Goal: Information Seeking & Learning: Understand process/instructions

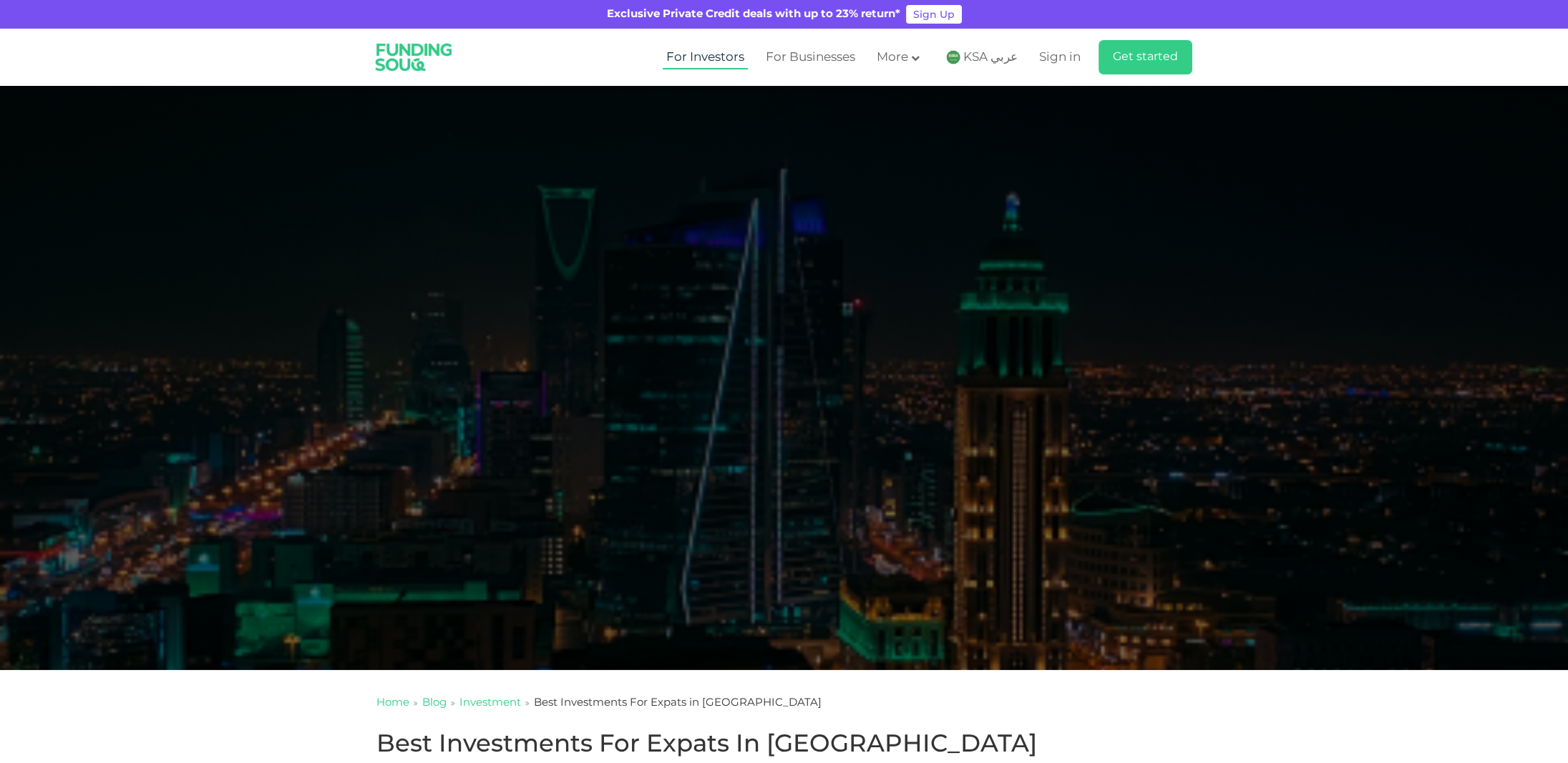
click at [713, 59] on link "For Investors" at bounding box center [705, 57] width 85 height 24
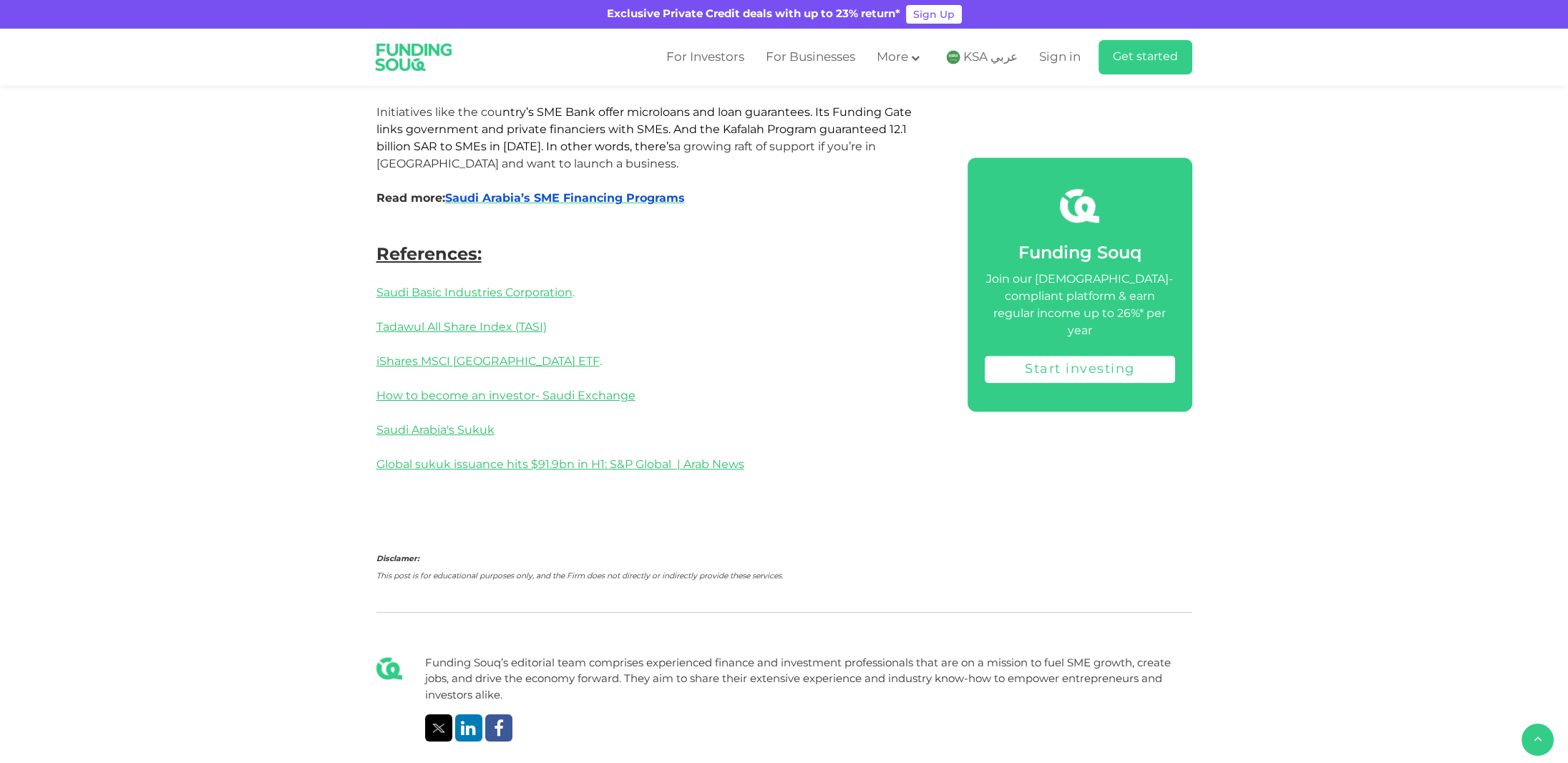
scroll to position [3078, 0]
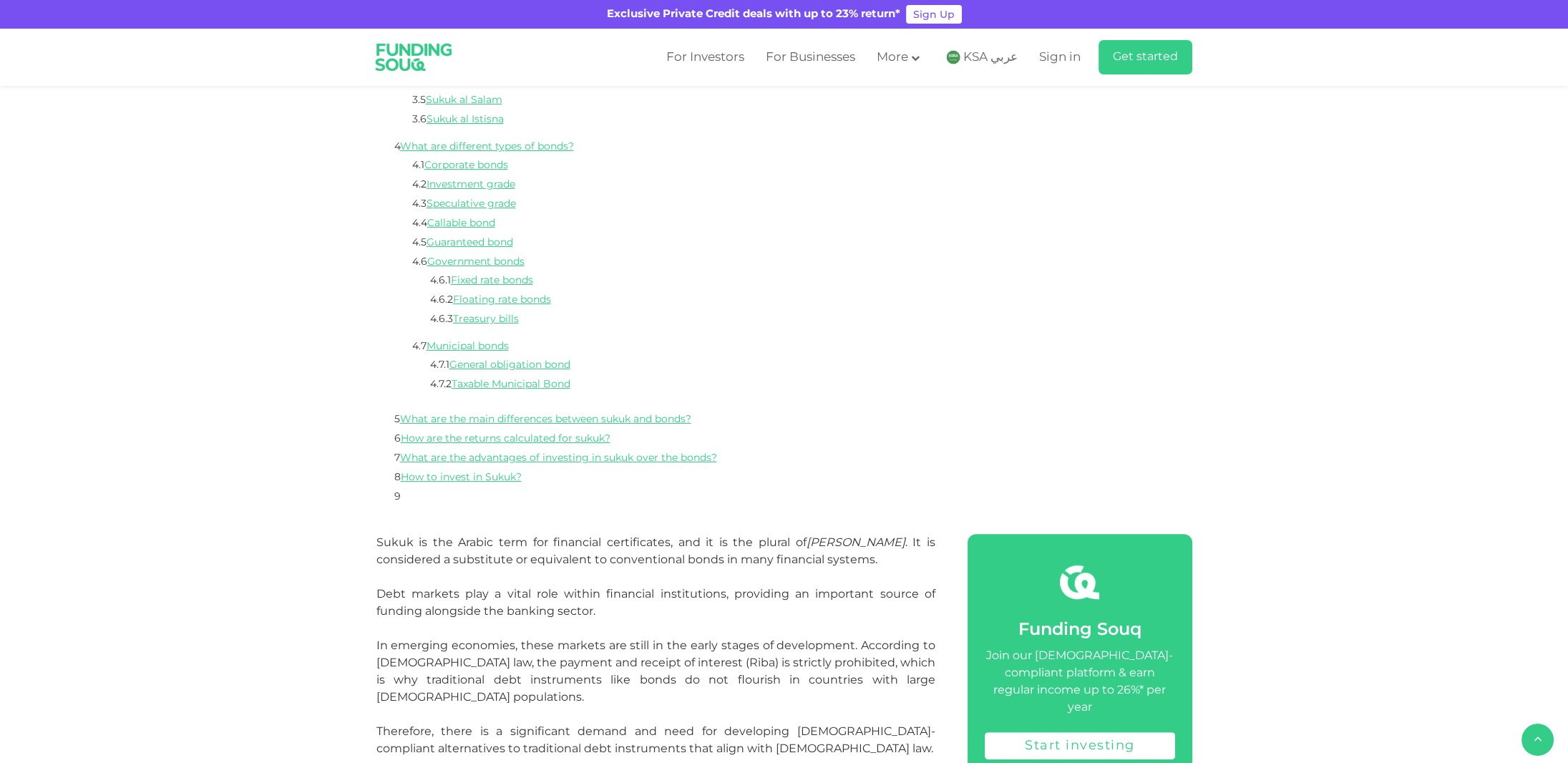
scroll to position [930, 0]
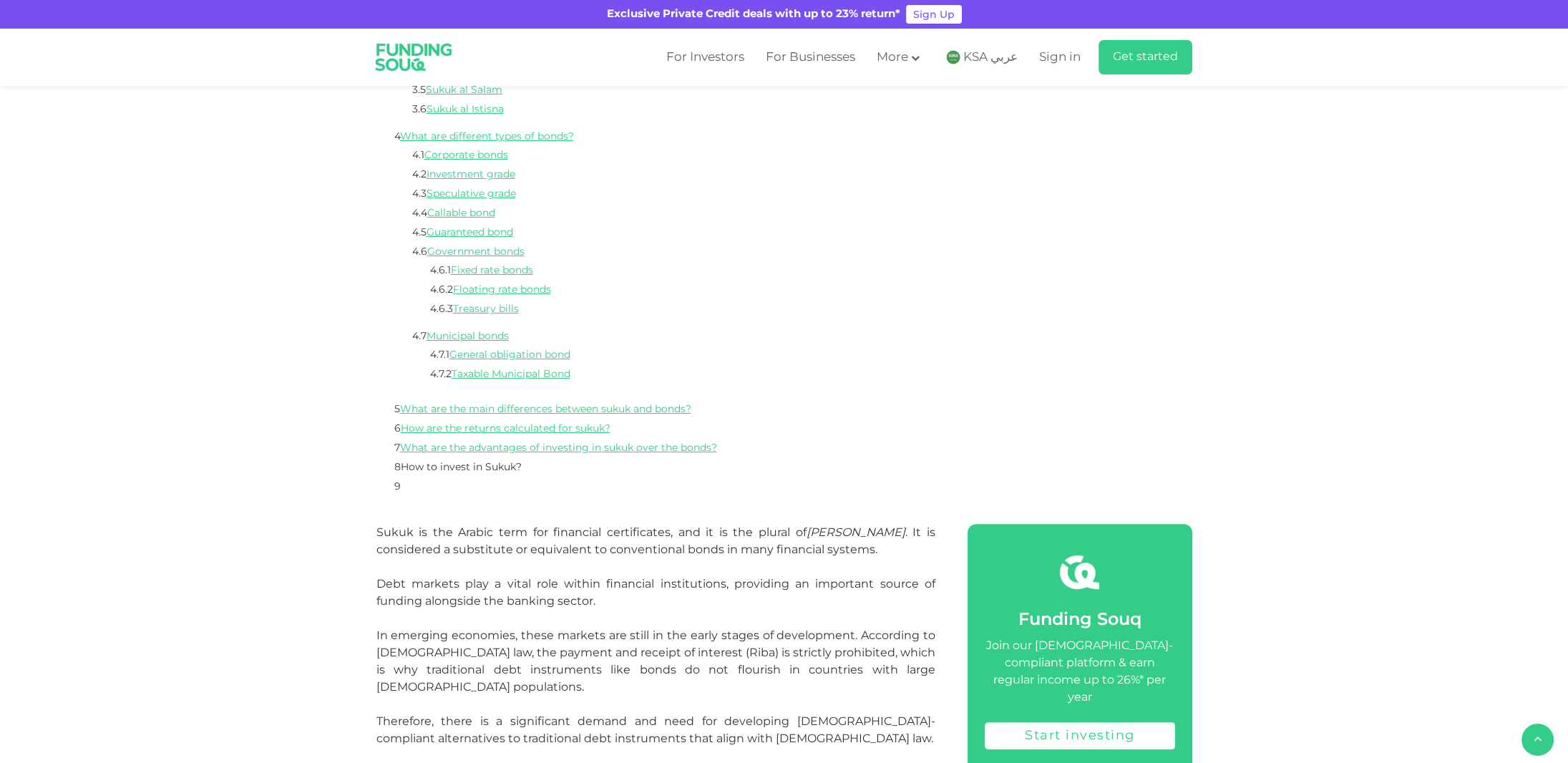
click at [457, 470] on link "How to invest in Sukuk?" at bounding box center [461, 467] width 121 height 10
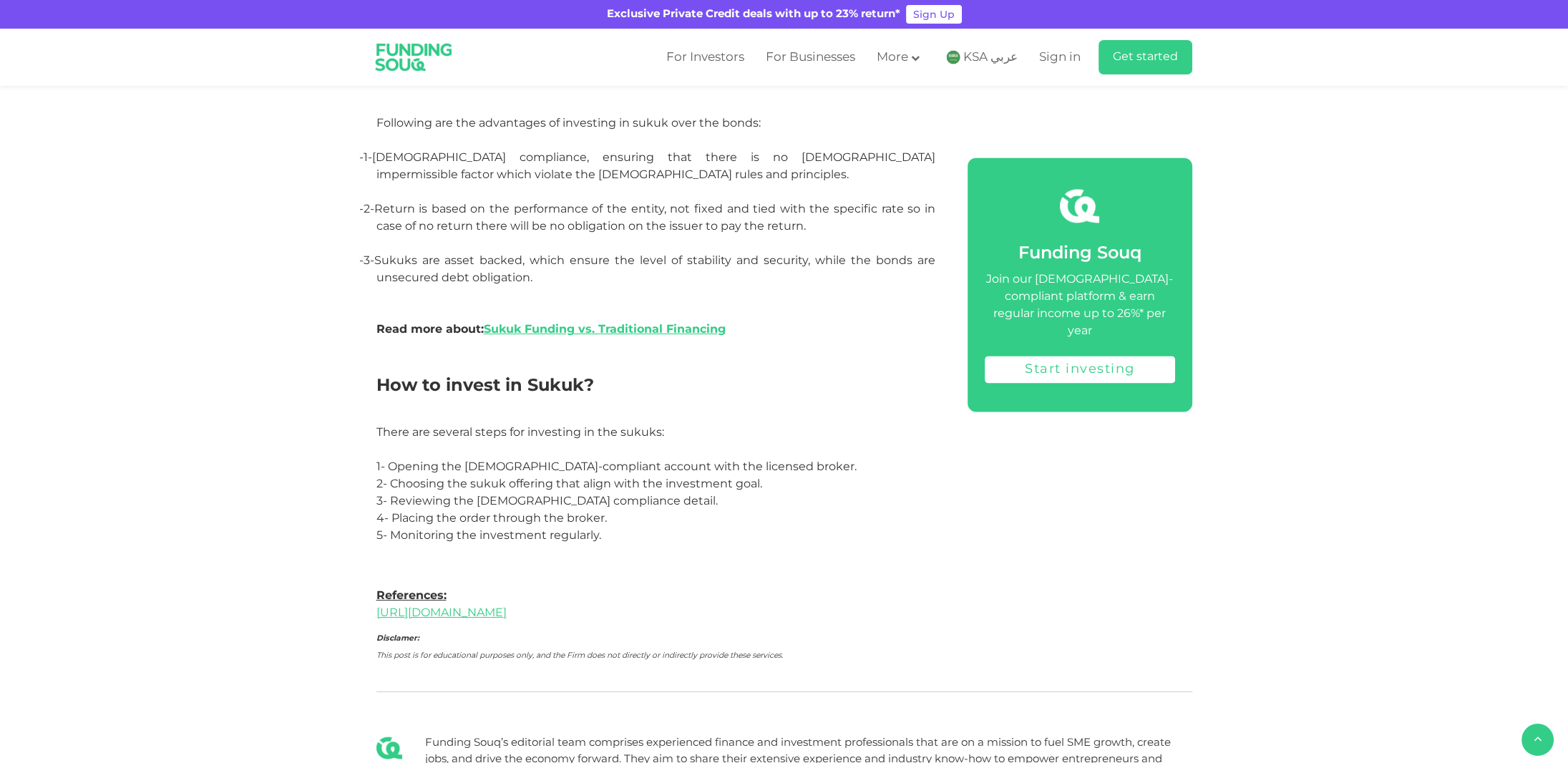
scroll to position [4611, 0]
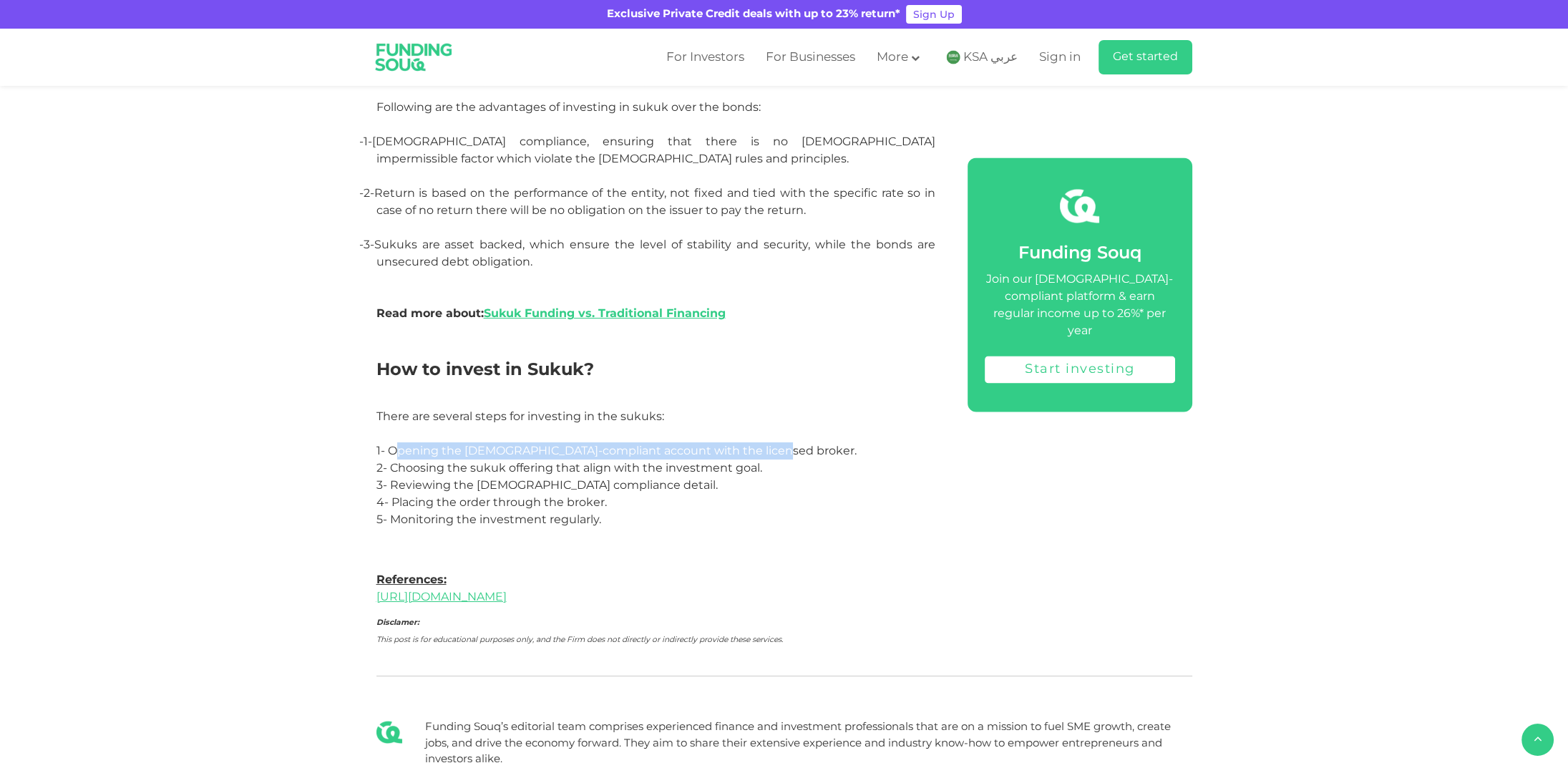
drag, startPoint x: 395, startPoint y: 451, endPoint x: 808, endPoint y: 456, distance: 413.0
click at [808, 456] on p "1- Opening the Shariah-compliant account with the licensed broker." at bounding box center [656, 451] width 559 height 17
drag, startPoint x: 402, startPoint y: 468, endPoint x: 831, endPoint y: 470, distance: 429.0
click at [831, 470] on p "2- Choosing the sukuk offering that align with the investment goal." at bounding box center [656, 468] width 559 height 17
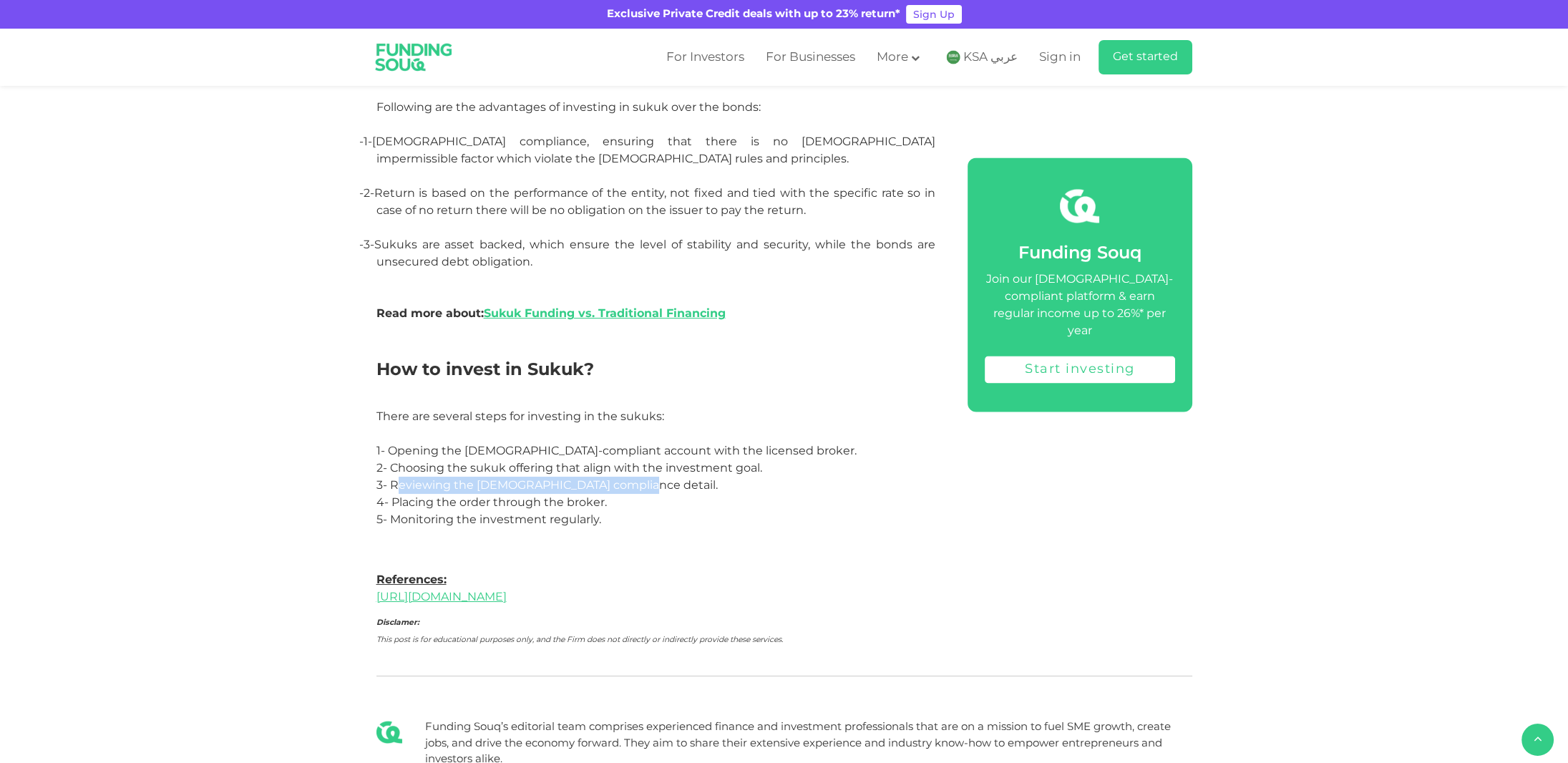
drag, startPoint x: 393, startPoint y: 486, endPoint x: 703, endPoint y: 487, distance: 310.0
click at [703, 487] on p "3- Reviewing the Shariah compliance detail." at bounding box center [656, 485] width 559 height 17
drag, startPoint x: 394, startPoint y: 501, endPoint x: 630, endPoint y: 515, distance: 236.4
click at [639, 508] on p "4- Placing the order through the broker." at bounding box center [656, 502] width 559 height 17
drag, startPoint x: 406, startPoint y: 518, endPoint x: 615, endPoint y: 516, distance: 209.0
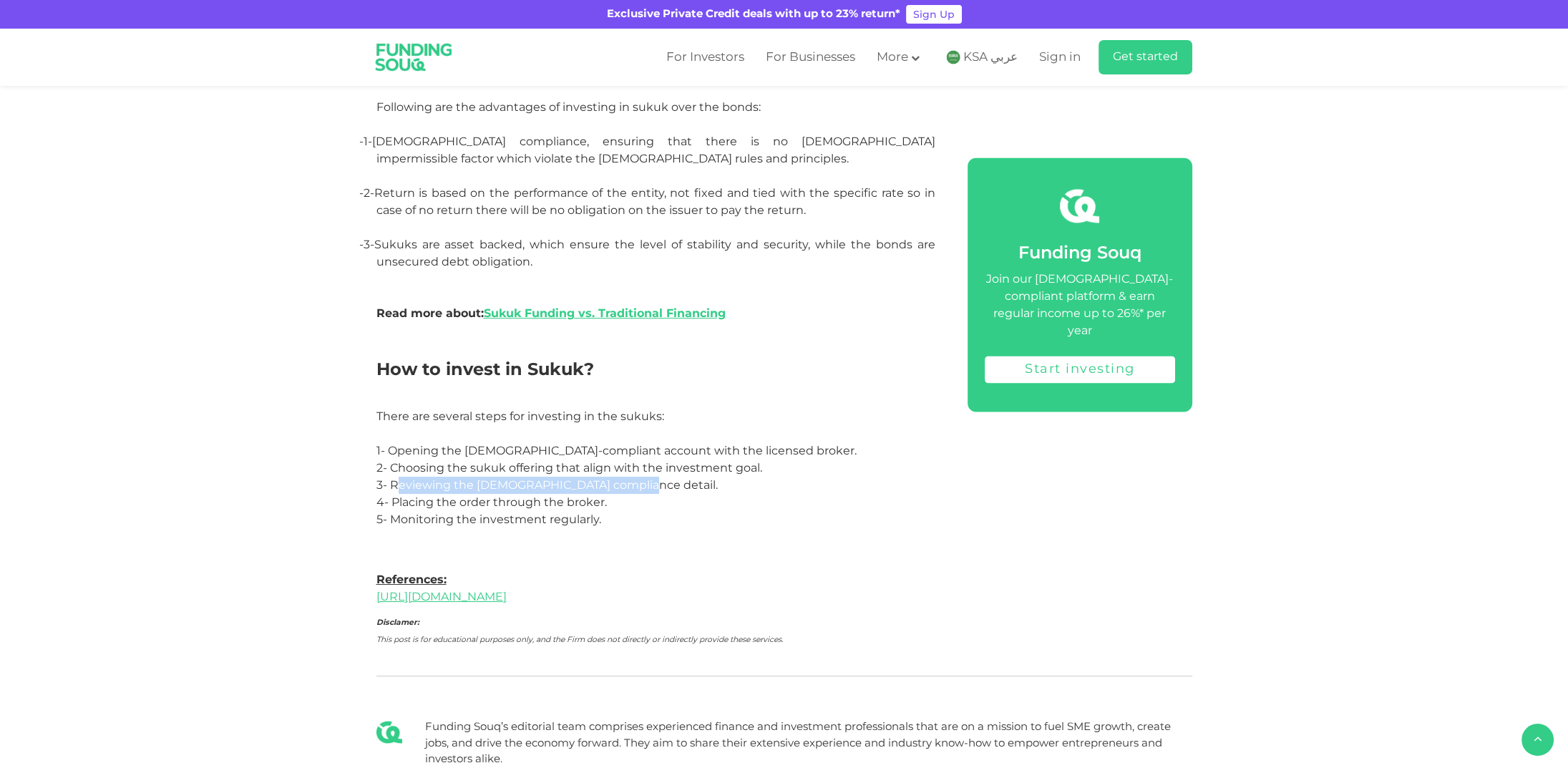
click at [615, 516] on p "5- Monitoring the investment regularly." at bounding box center [656, 519] width 559 height 17
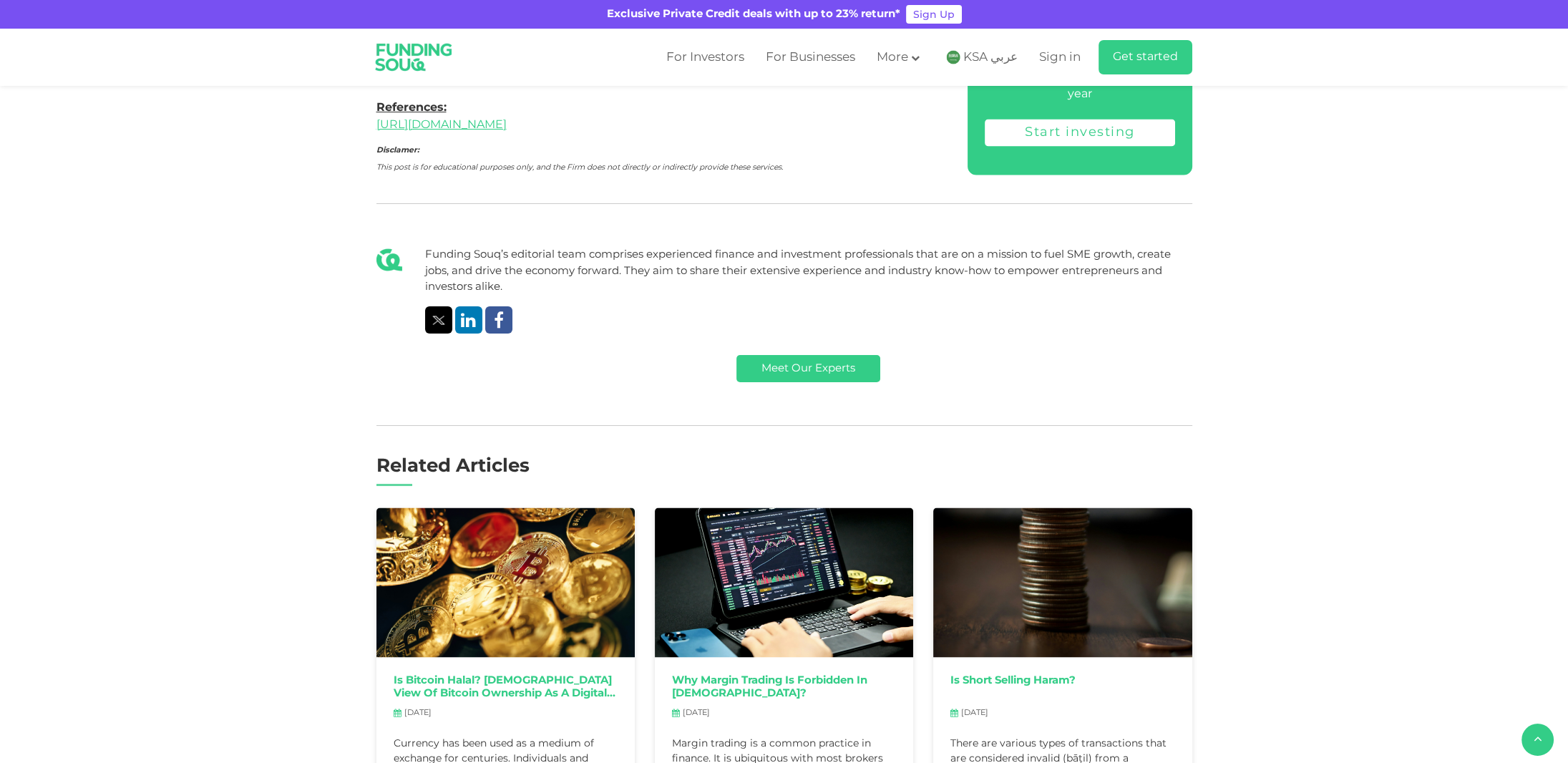
scroll to position [5041, 0]
